Goal: Use online tool/utility: Utilize a website feature to perform a specific function

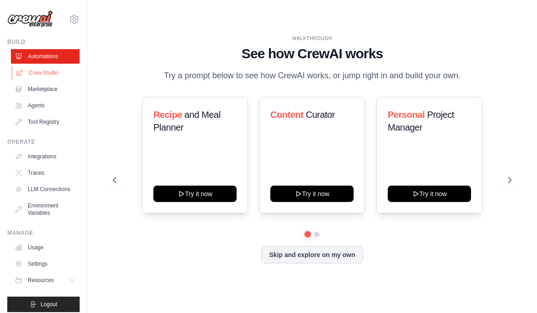
click at [31, 73] on link "Crew Studio" at bounding box center [46, 73] width 69 height 15
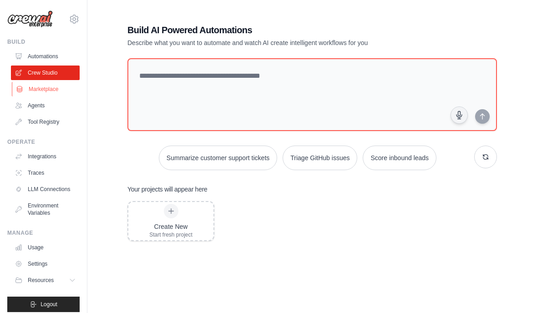
click at [37, 94] on link "Marketplace" at bounding box center [46, 89] width 69 height 15
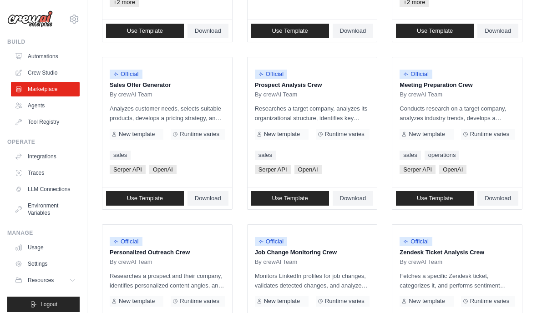
scroll to position [262, 0]
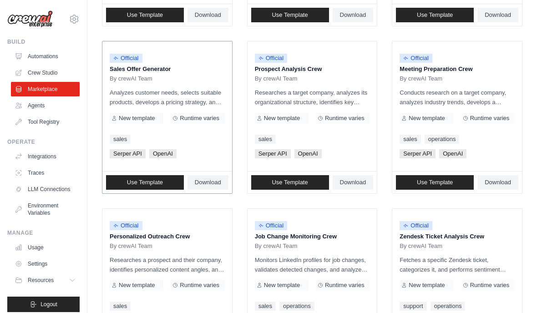
click at [123, 73] on div "Official Sales Offer Generator By crewAI Team" at bounding box center [167, 66] width 115 height 34
click at [126, 117] on span "New template" at bounding box center [137, 118] width 36 height 7
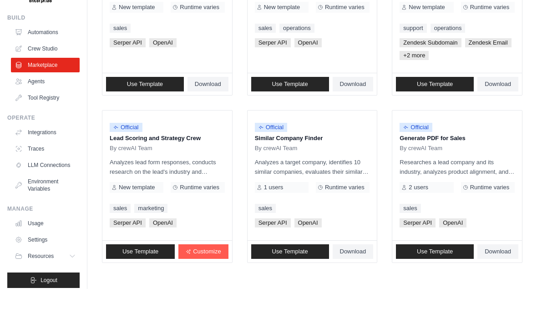
scroll to position [555, 0]
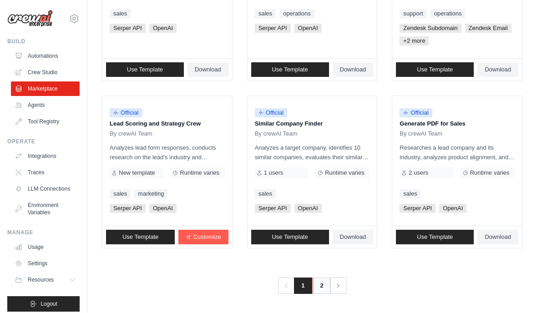
click at [319, 278] on link "2" at bounding box center [322, 286] width 18 height 16
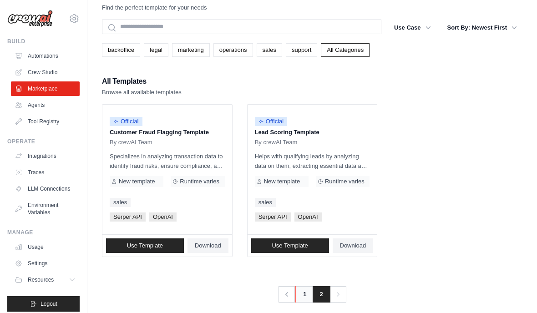
scroll to position [61, 0]
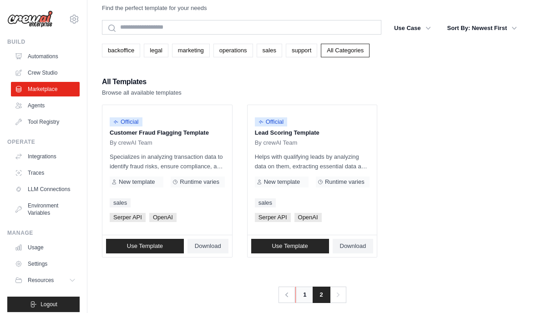
click at [307, 287] on link "1" at bounding box center [305, 295] width 18 height 16
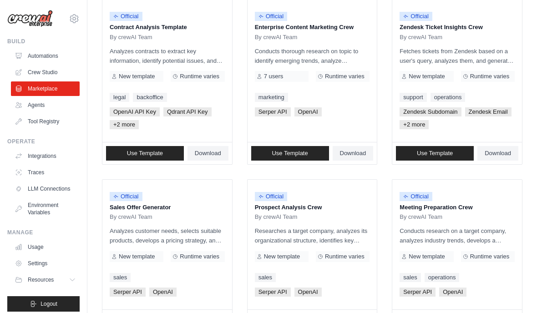
scroll to position [123, 0]
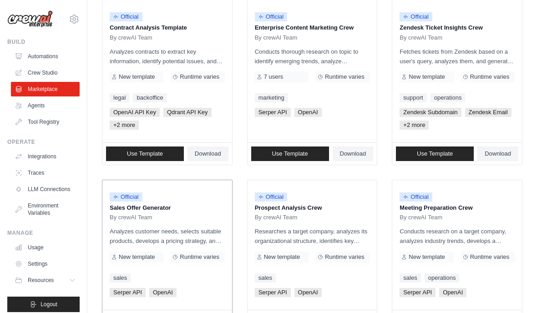
click at [153, 207] on p "Sales Offer Generator" at bounding box center [167, 208] width 115 height 9
click at [171, 213] on div "Official Sales Offer Generator By crewAI Team" at bounding box center [167, 205] width 115 height 34
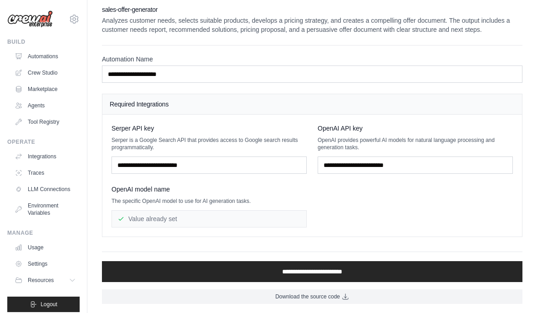
scroll to position [38, 0]
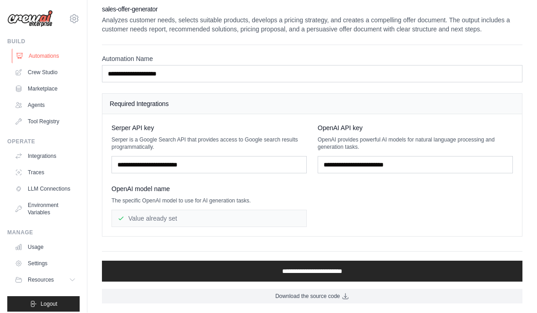
click at [51, 51] on link "Automations" at bounding box center [46, 56] width 69 height 15
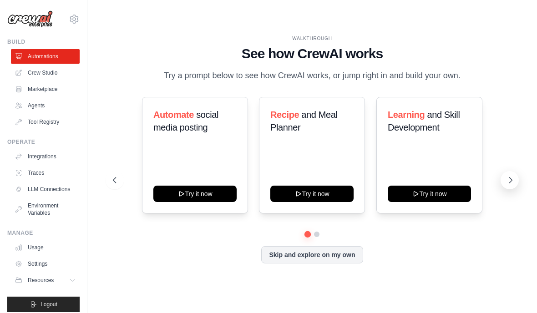
click at [508, 189] on button at bounding box center [510, 180] width 18 height 18
click at [505, 189] on button at bounding box center [510, 180] width 18 height 18
click at [353, 263] on button "Skip and explore on my own" at bounding box center [312, 253] width 102 height 17
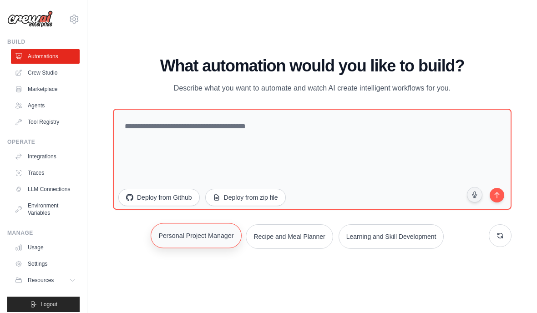
click at [174, 248] on button "Personal Project Manager" at bounding box center [196, 235] width 91 height 25
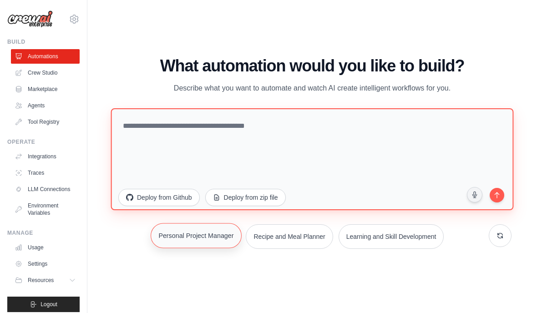
type textarea "**********"
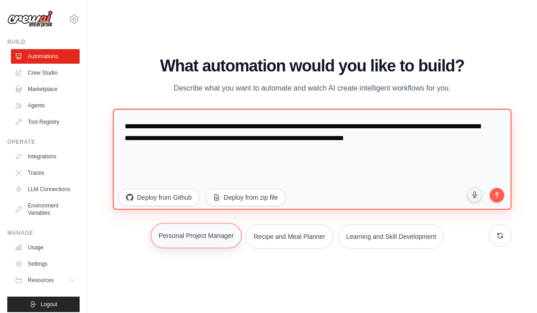
scroll to position [38, 0]
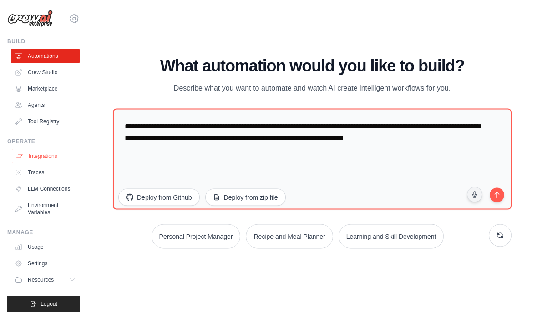
click at [29, 161] on link "Integrations" at bounding box center [46, 156] width 69 height 15
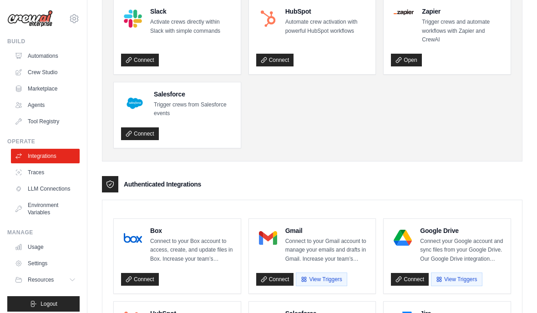
scroll to position [7, 0]
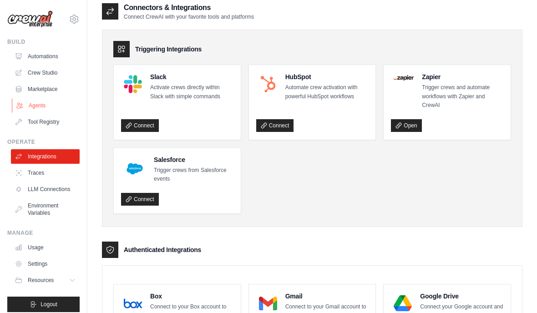
click at [23, 104] on icon at bounding box center [19, 105] width 7 height 7
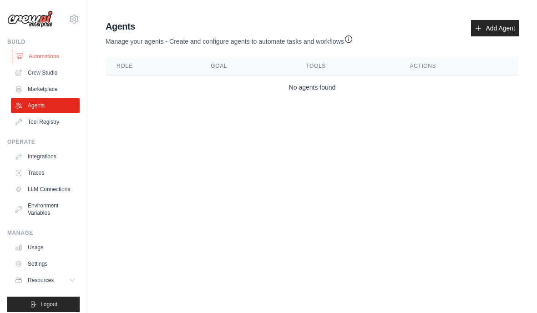
click at [31, 58] on link "Automations" at bounding box center [46, 56] width 69 height 15
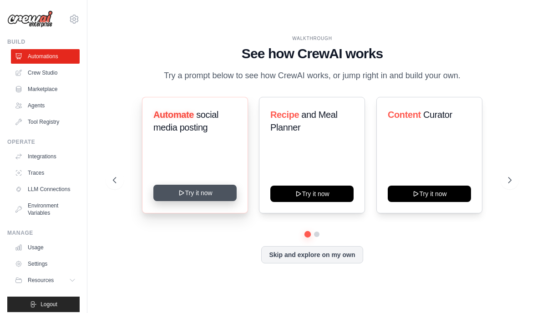
click at [184, 197] on icon at bounding box center [181, 192] width 7 height 7
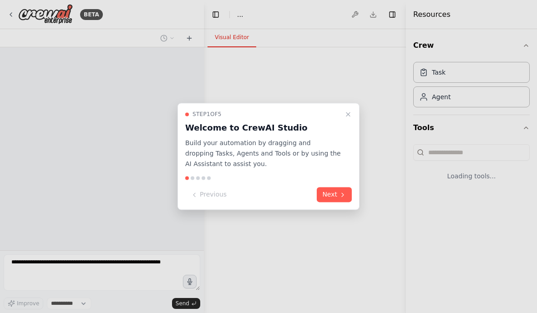
select select "****"
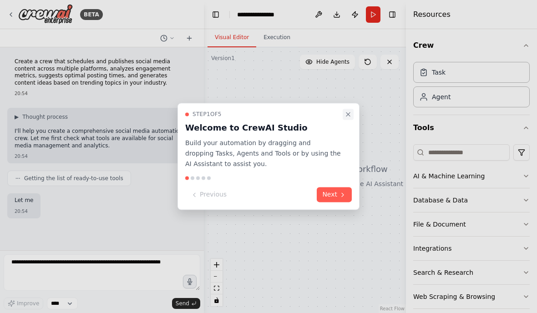
click at [348, 120] on button "Close walkthrough" at bounding box center [348, 114] width 11 height 11
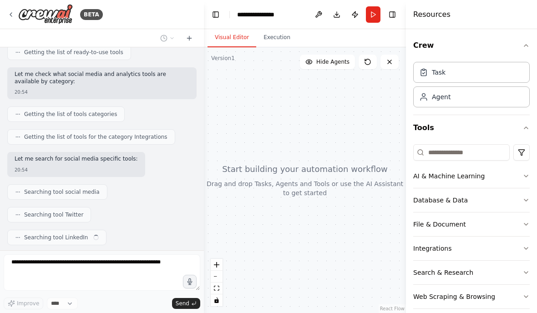
scroll to position [149, 0]
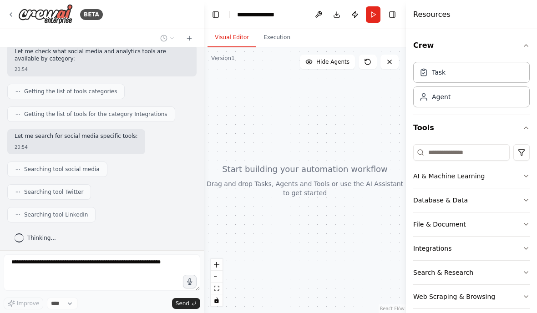
click at [525, 175] on icon "button" at bounding box center [527, 176] width 4 height 2
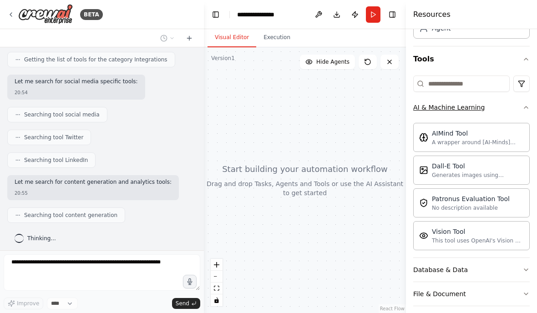
scroll to position [28, 0]
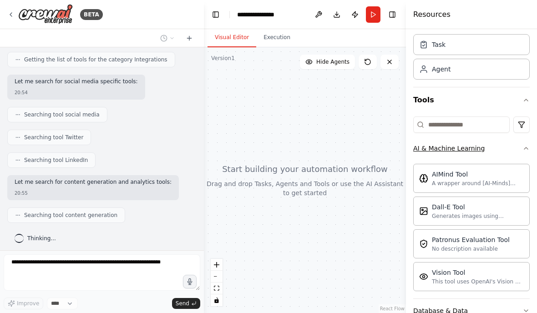
click at [528, 150] on icon "button" at bounding box center [526, 148] width 7 height 7
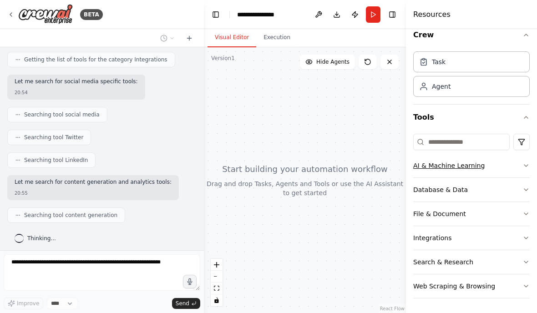
click at [522, 170] on button "AI & Machine Learning" at bounding box center [471, 166] width 117 height 24
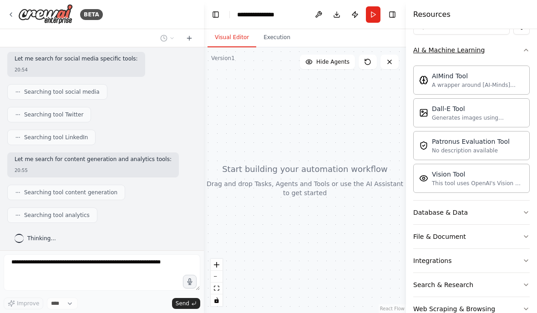
scroll to position [127, 0]
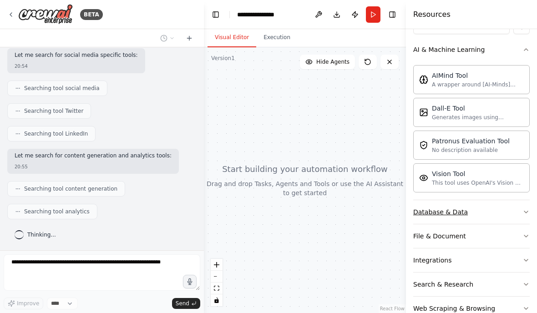
click at [521, 215] on button "Database & Data" at bounding box center [471, 212] width 117 height 24
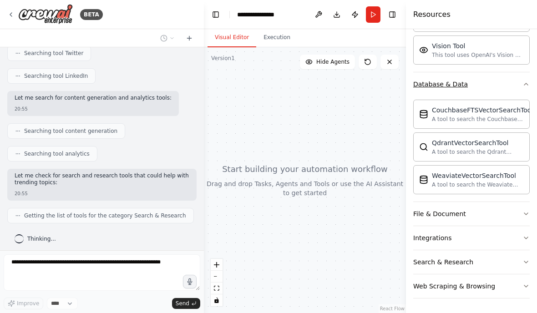
scroll to position [255, 0]
click at [524, 210] on button "File & Document" at bounding box center [471, 214] width 117 height 24
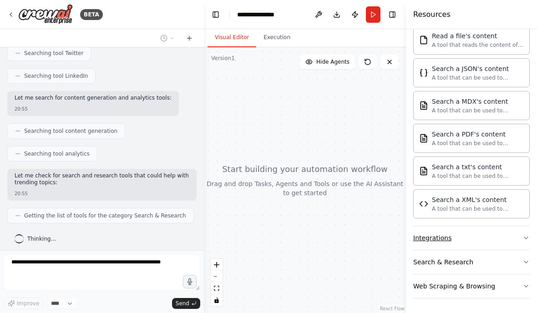
click at [517, 235] on button "Integrations" at bounding box center [471, 238] width 117 height 24
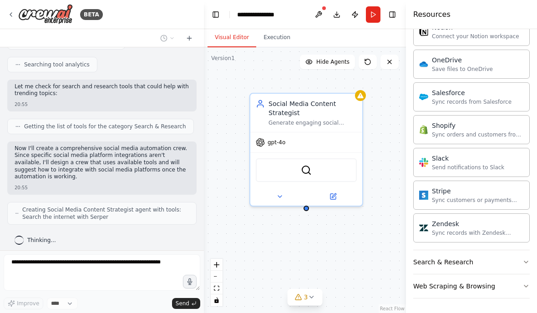
scroll to position [0, 0]
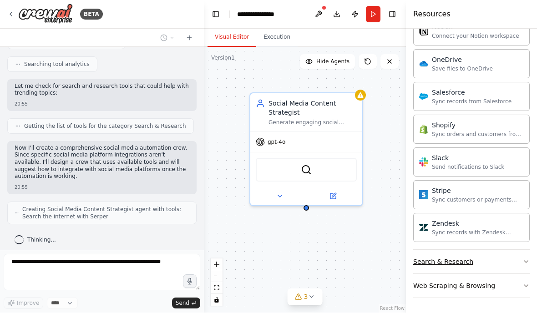
click at [515, 263] on button "Search & Research" at bounding box center [471, 262] width 117 height 24
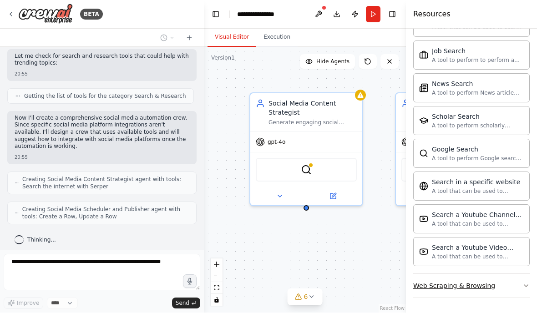
click at [515, 282] on button "Web Scraping & Browsing" at bounding box center [471, 287] width 117 height 24
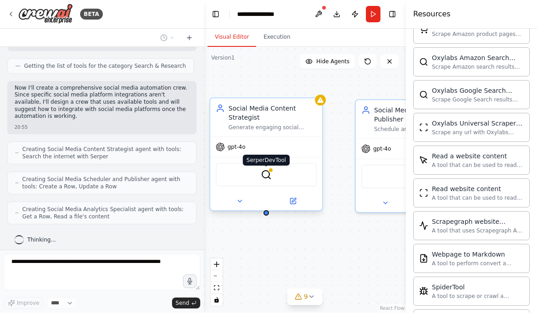
click at [272, 168] on div at bounding box center [270, 170] width 5 height 5
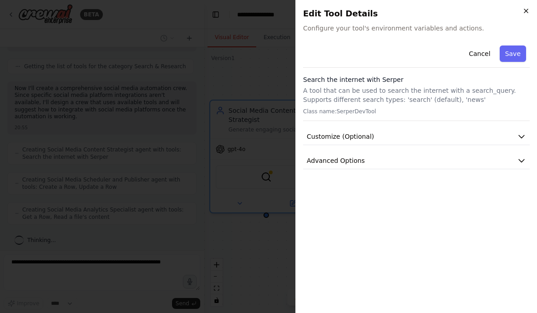
click at [525, 12] on icon "button" at bounding box center [526, 10] width 7 height 7
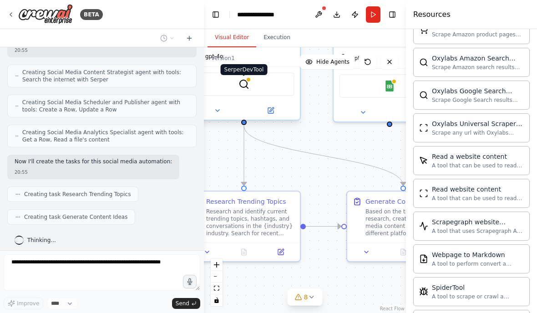
click at [250, 72] on div "SerperDevTool" at bounding box center [244, 84] width 101 height 24
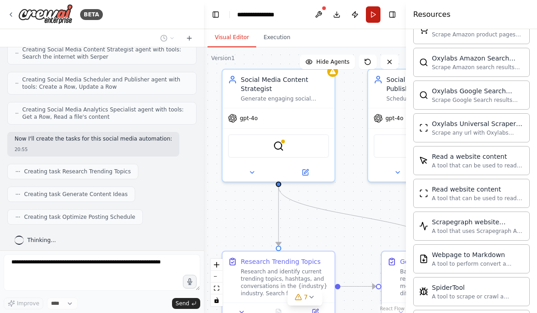
click at [372, 19] on button "Run" at bounding box center [373, 14] width 15 height 16
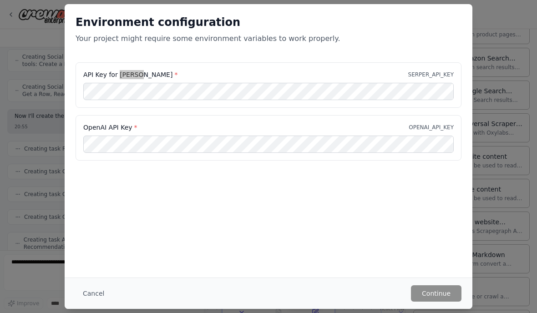
scroll to position [668, 0]
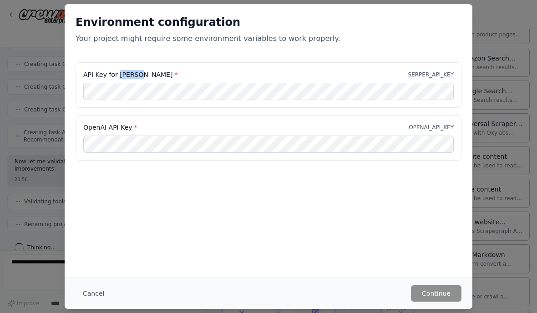
click at [490, 34] on div "Environment configuration Your project might require some environment variables…" at bounding box center [268, 156] width 537 height 313
click at [100, 287] on button "Cancel" at bounding box center [94, 294] width 36 height 16
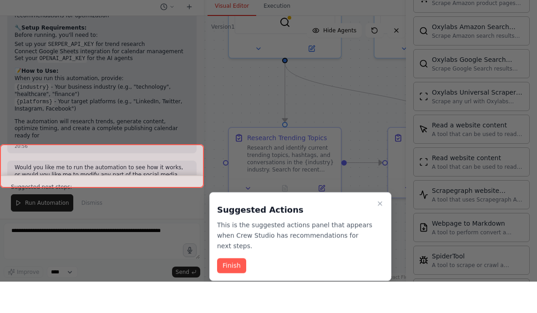
scroll to position [1096, 0]
